Goal: Find contact information: Find contact information

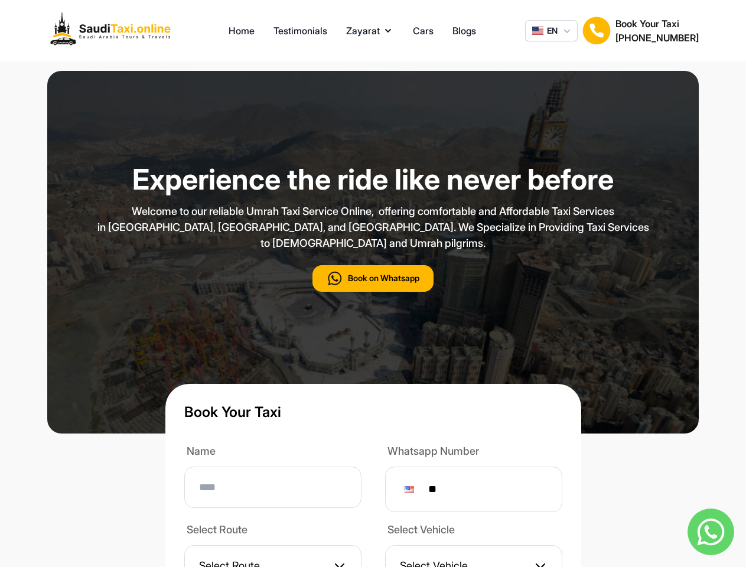
type input "**"
click at [372, 251] on p "Welcome to our reliable Umrah Taxi Service Online, offering comfortable and Aff…" at bounding box center [373, 227] width 590 height 48
click at [370, 31] on button "Zayarat" at bounding box center [370, 31] width 48 height 14
click at [551, 31] on span "EN" at bounding box center [552, 31] width 11 height 12
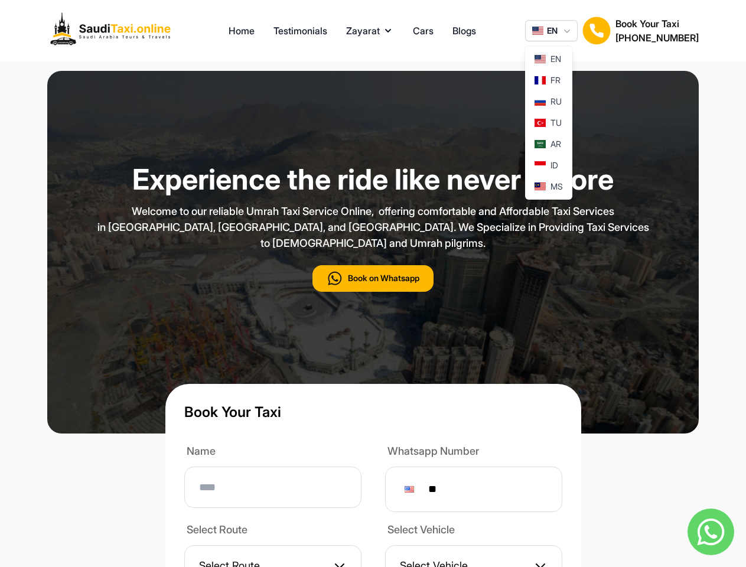
click at [596, 31] on img at bounding box center [596, 31] width 28 height 28
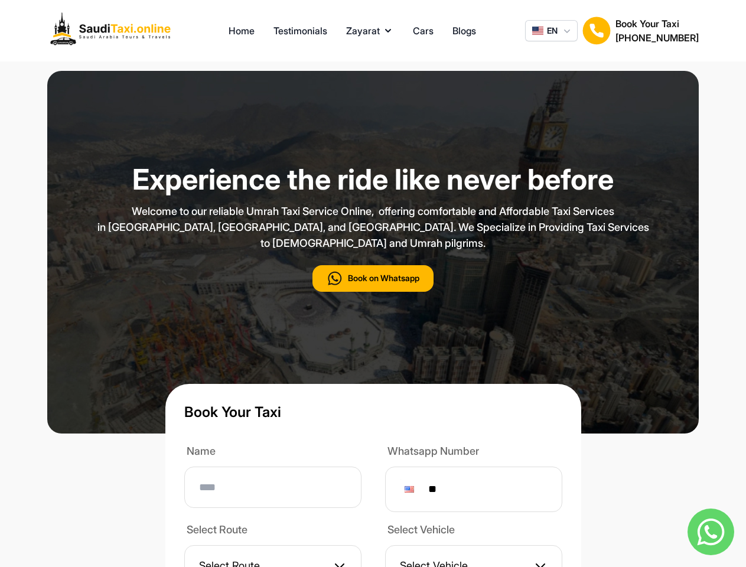
click at [656, 31] on h2 "[PHONE_NUMBER]" at bounding box center [656, 38] width 83 height 14
click at [372, 292] on button "Book on Whatsapp" at bounding box center [372, 278] width 121 height 27
click at [710, 531] on img at bounding box center [710, 531] width 47 height 47
click at [414, 492] on div at bounding box center [408, 489] width 9 height 6
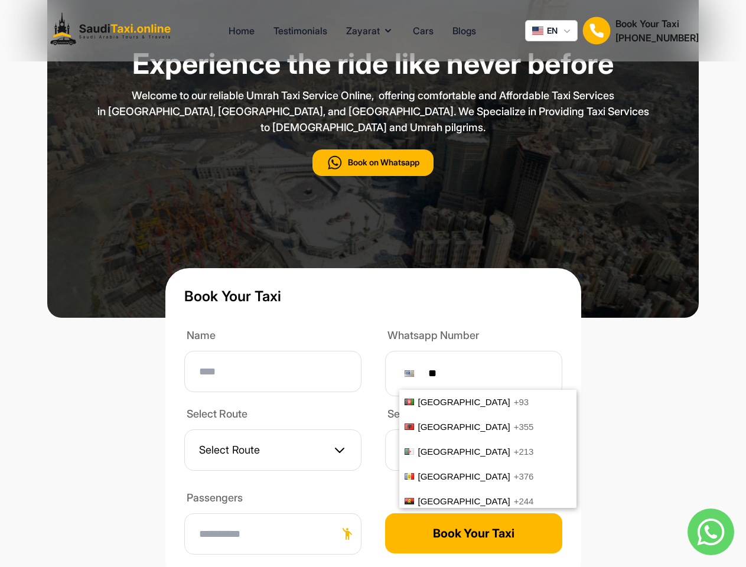
scroll to position [4906, 0]
